Goal: Book appointment/travel/reservation

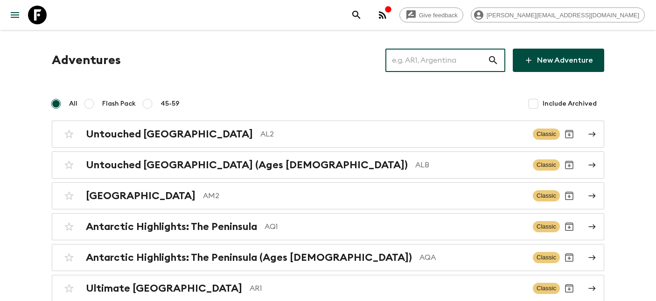
click at [447, 60] on input "text" at bounding box center [437, 60] width 102 height 26
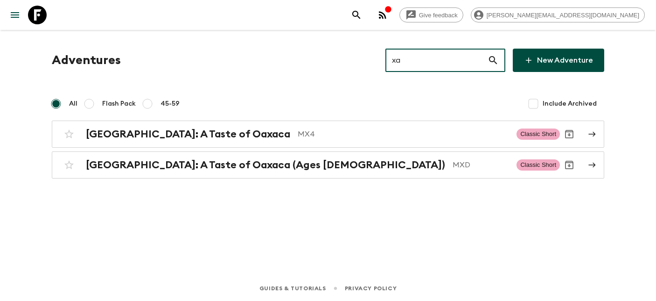
type input "x"
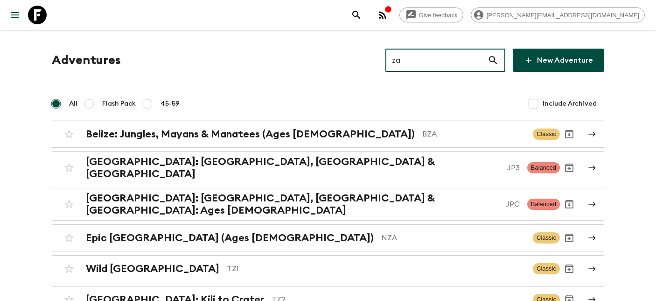
type input "za1"
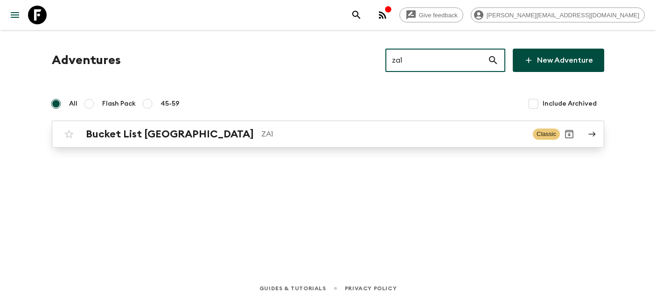
click at [180, 137] on h2 "Bucket List [GEOGRAPHIC_DATA]" at bounding box center [170, 134] width 168 height 12
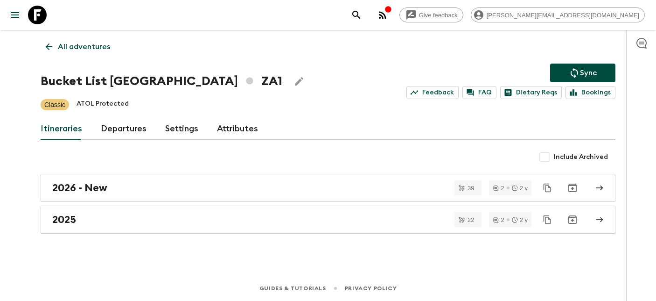
click at [112, 133] on link "Departures" at bounding box center [124, 129] width 46 height 22
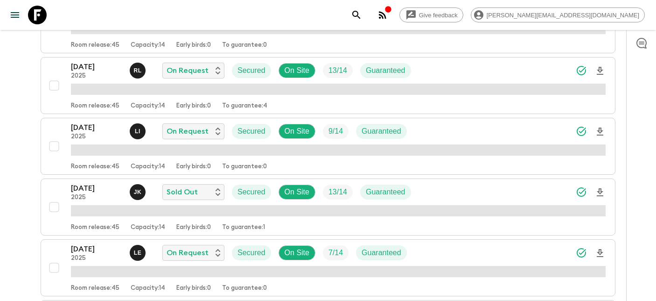
scroll to position [430, 0]
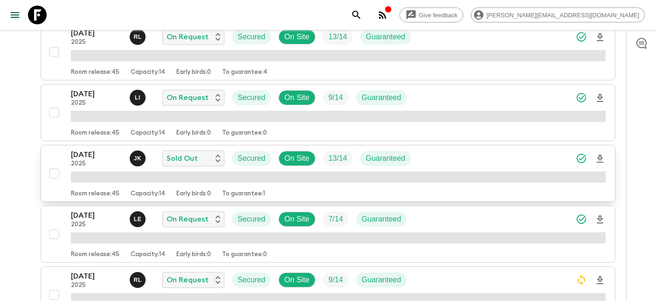
click at [101, 186] on div "Room release: 45 Capacity: 14 Early birds: 0 To guarantee: 1" at bounding box center [338, 191] width 535 height 11
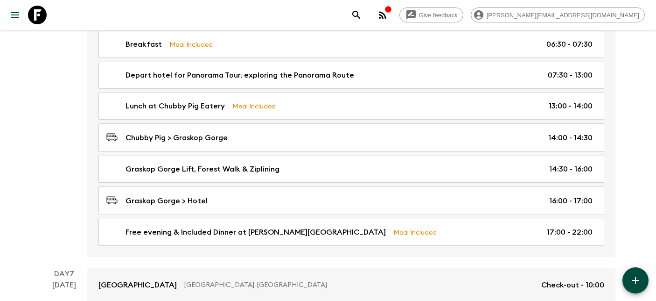
scroll to position [1393, 0]
